Goal: Task Accomplishment & Management: Use online tool/utility

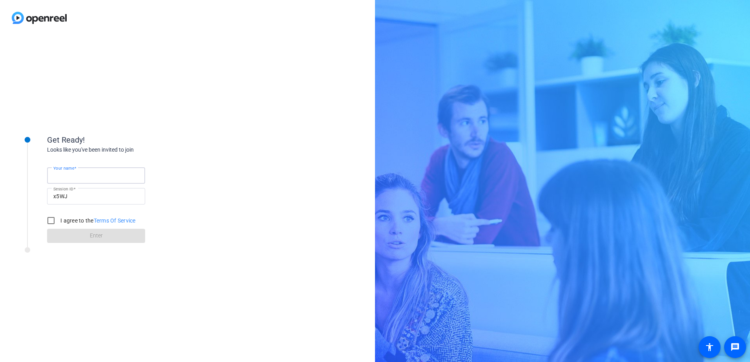
click at [105, 179] on input "Your name" at bounding box center [95, 175] width 85 height 9
type input "[PERSON_NAME]"
click at [168, 187] on div "Your name [PERSON_NAME] Session ID x5WJ I agree to the Terms Of Service Enter" at bounding box center [125, 198] width 157 height 89
click at [48, 222] on input "I agree to the Terms Of Service" at bounding box center [51, 221] width 16 height 16
checkbox input "true"
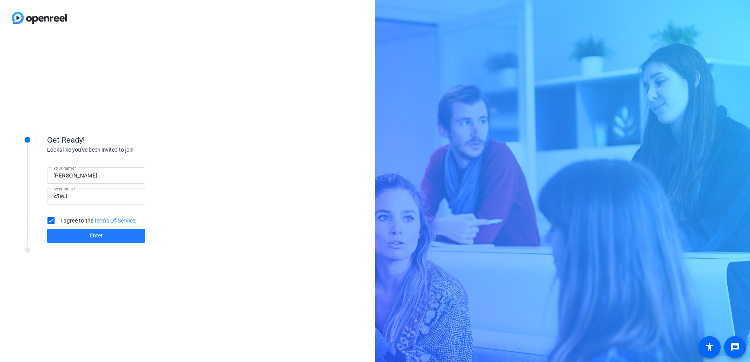
click at [78, 233] on span at bounding box center [96, 236] width 98 height 19
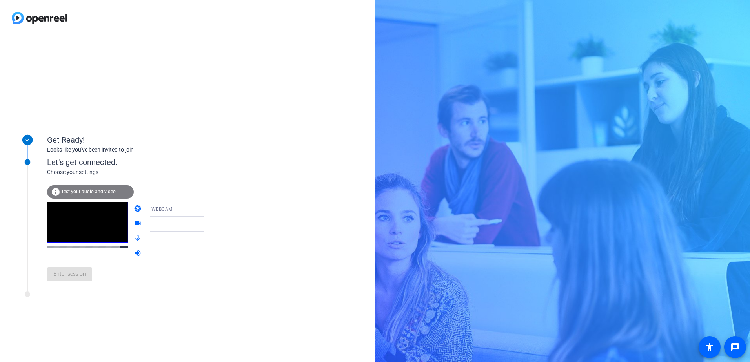
click at [75, 193] on span "Test your audio and video" at bounding box center [88, 191] width 55 height 5
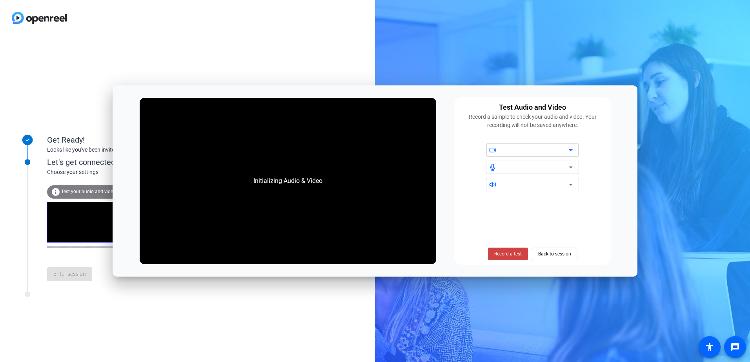
click at [509, 150] on div at bounding box center [535, 150] width 67 height 9
click at [506, 252] on span "Record a test" at bounding box center [507, 254] width 27 height 7
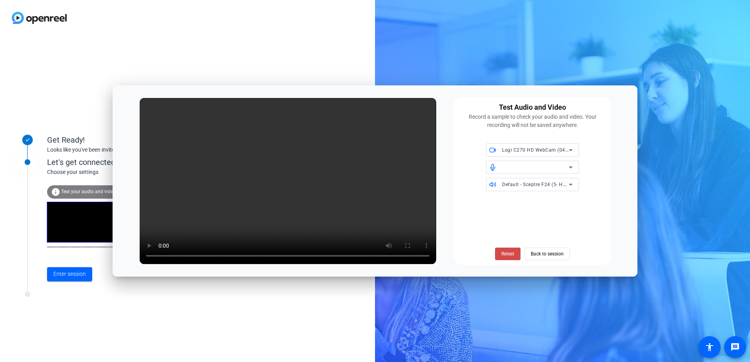
click at [511, 254] on span "Retest" at bounding box center [507, 254] width 13 height 7
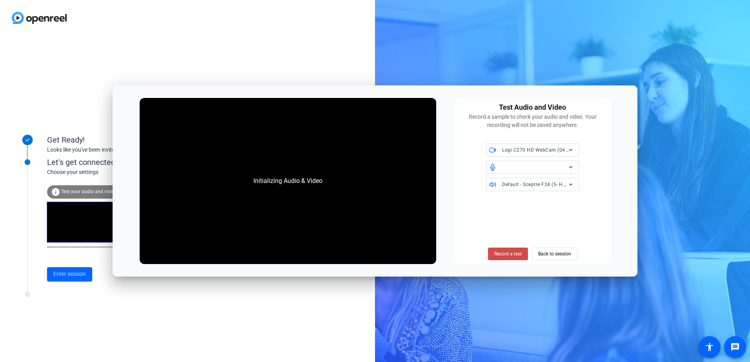
click at [515, 253] on span "Record a test" at bounding box center [507, 254] width 27 height 7
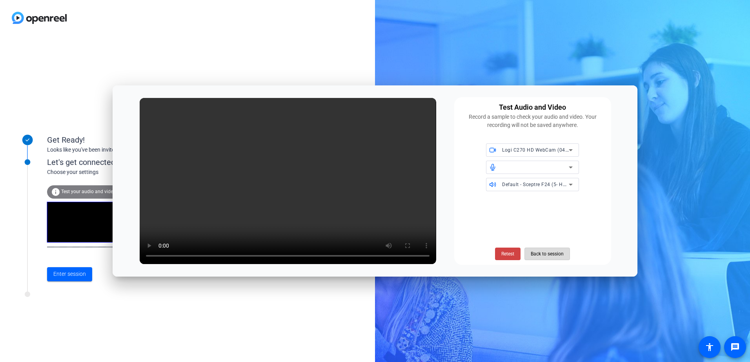
click at [551, 255] on span "Back to session" at bounding box center [547, 254] width 33 height 15
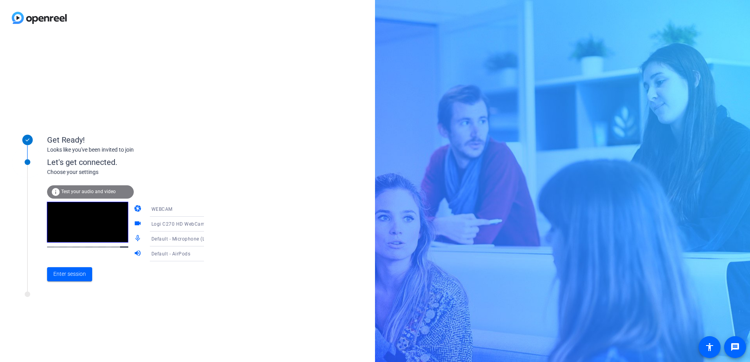
click at [87, 190] on span "Test your audio and video" at bounding box center [88, 191] width 55 height 5
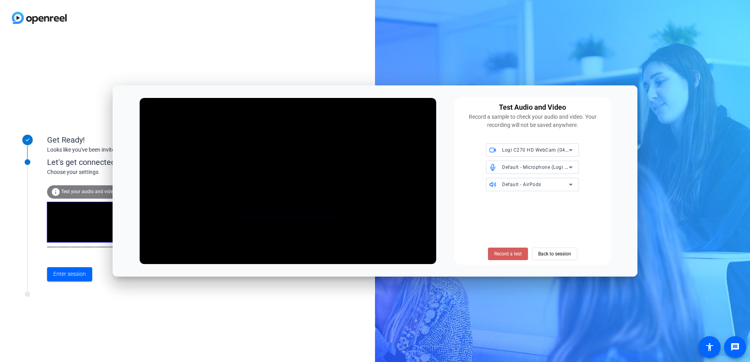
click at [513, 251] on span "Record a test" at bounding box center [507, 254] width 27 height 7
click at [496, 255] on span "Stop Testing (2s)" at bounding box center [508, 254] width 36 height 7
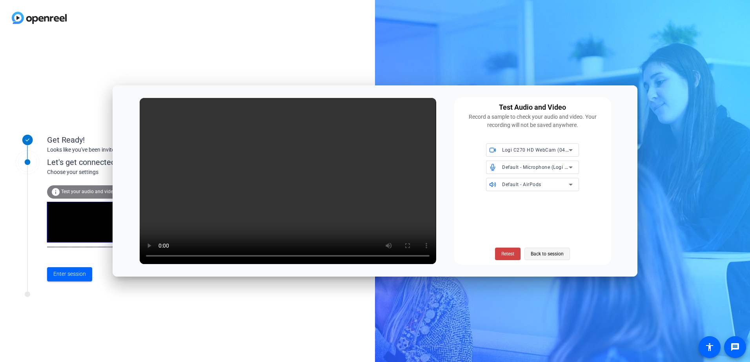
click at [543, 256] on span "Back to session" at bounding box center [547, 254] width 33 height 15
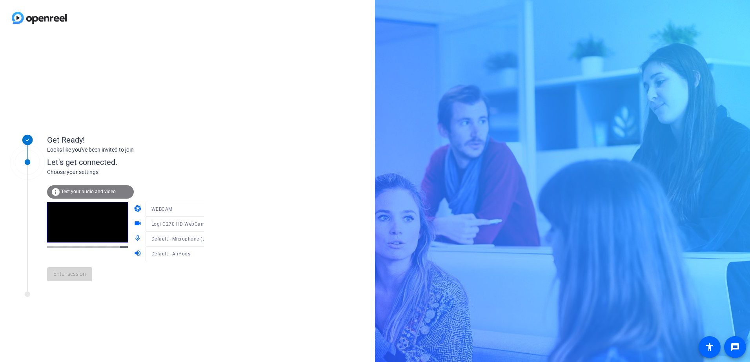
click at [85, 275] on div "Enter session" at bounding box center [133, 275] width 173 height 26
click at [68, 276] on span "Enter session" at bounding box center [69, 274] width 33 height 8
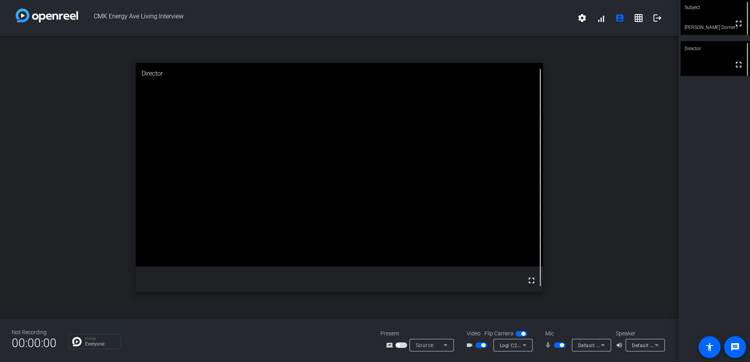
click at [595, 147] on div "open_in_new Director fullscreen" at bounding box center [339, 177] width 678 height 283
